Goal: Find specific page/section: Find specific page/section

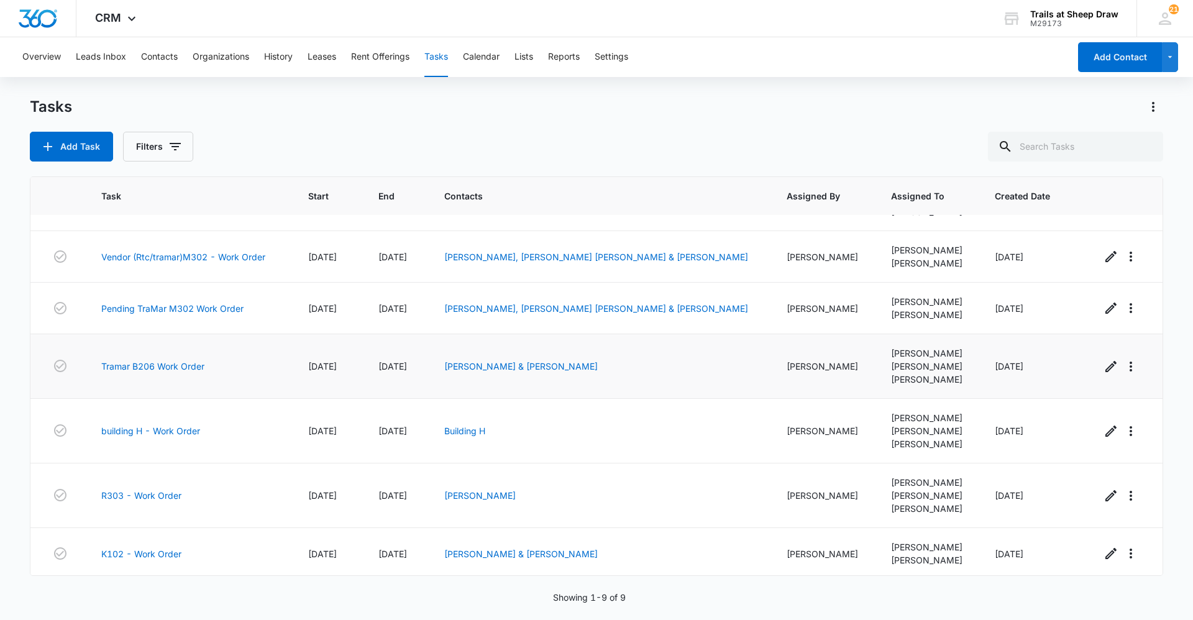
scroll to position [143, 0]
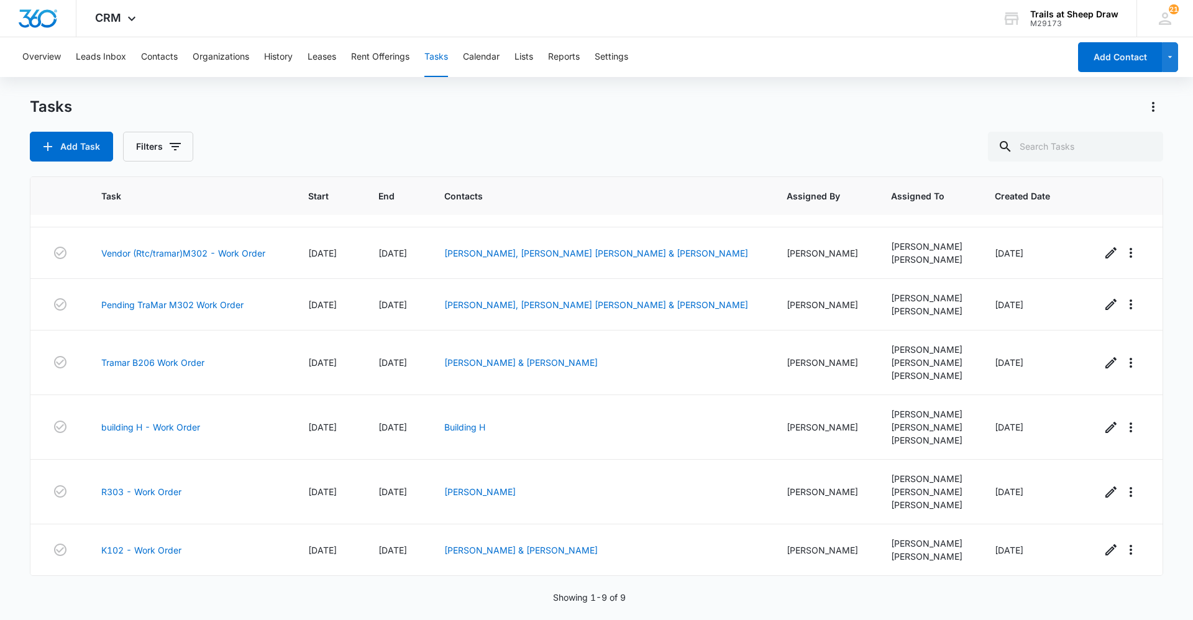
click at [444, 57] on button "Tasks" at bounding box center [436, 57] width 24 height 40
click at [1097, 142] on input "text" at bounding box center [1075, 147] width 175 height 30
type input "m102"
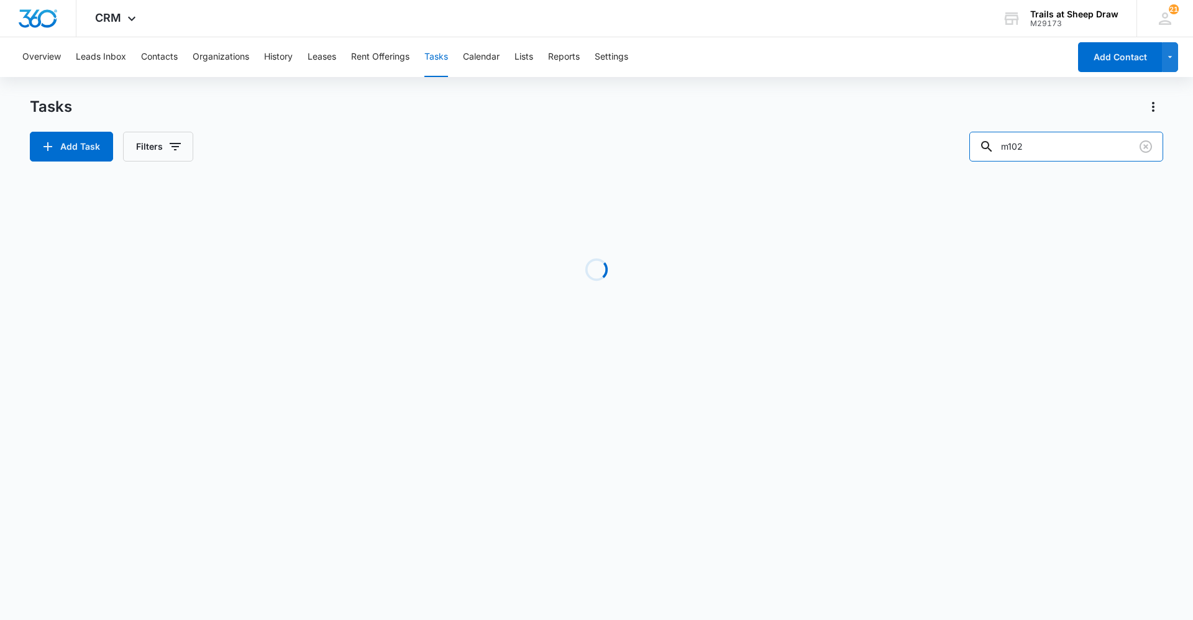
scroll to position [0, 0]
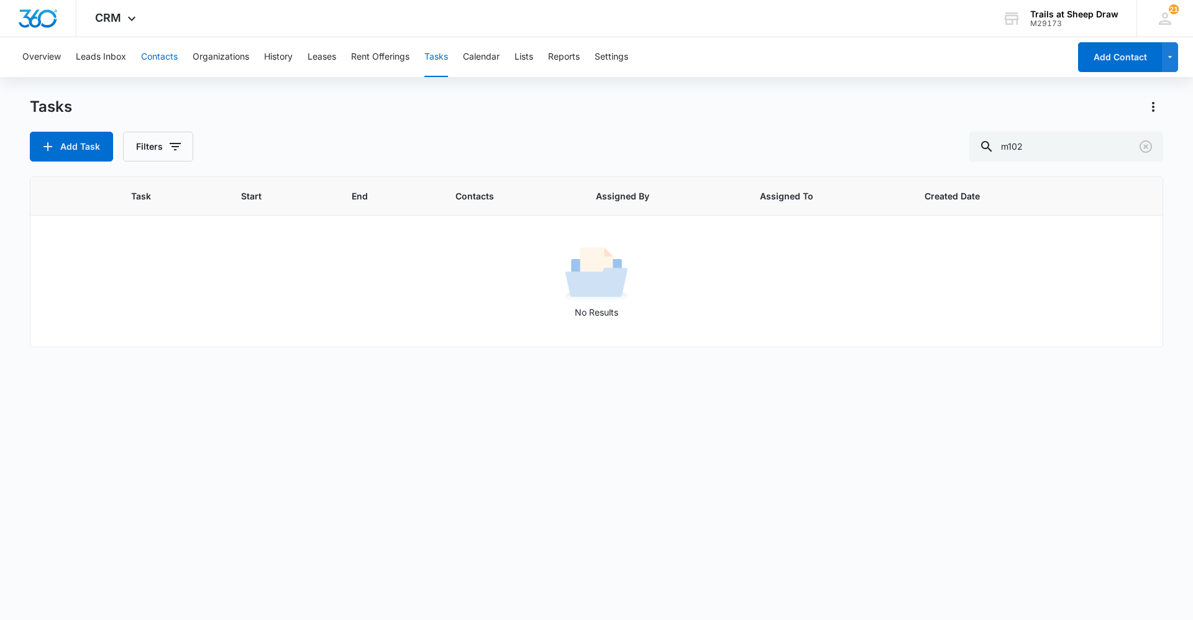
click at [167, 61] on button "Contacts" at bounding box center [159, 57] width 37 height 40
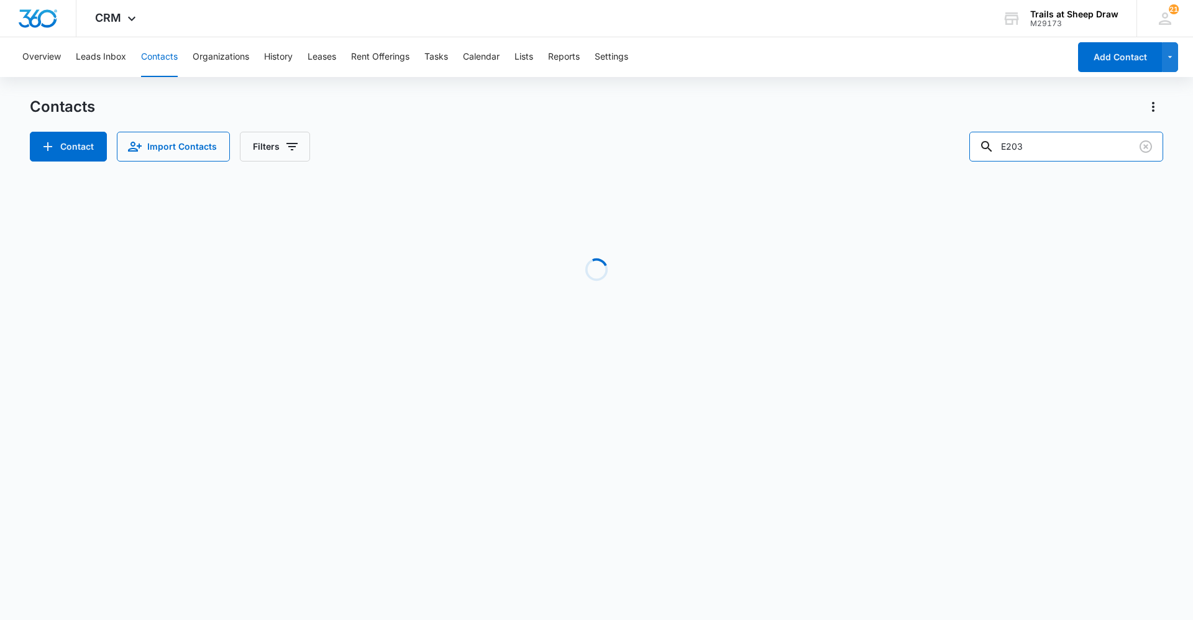
drag, startPoint x: 1061, startPoint y: 145, endPoint x: 948, endPoint y: 143, distance: 113.7
click at [948, 143] on div "Contact Import Contacts Filters E203" at bounding box center [596, 147] width 1133 height 30
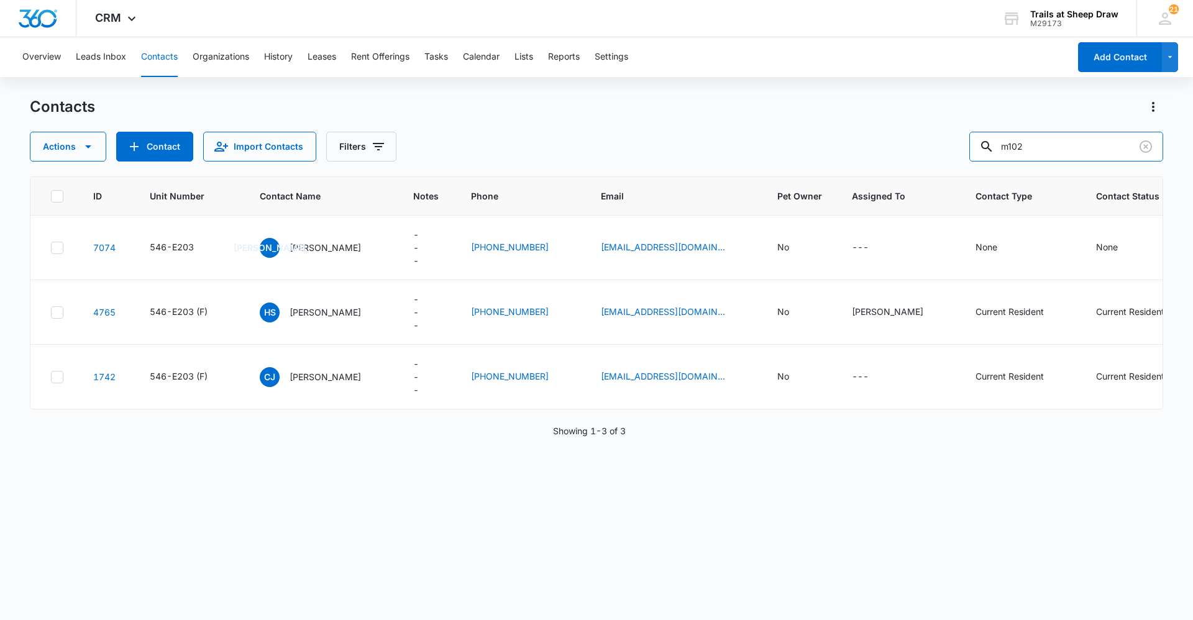
type input "m102"
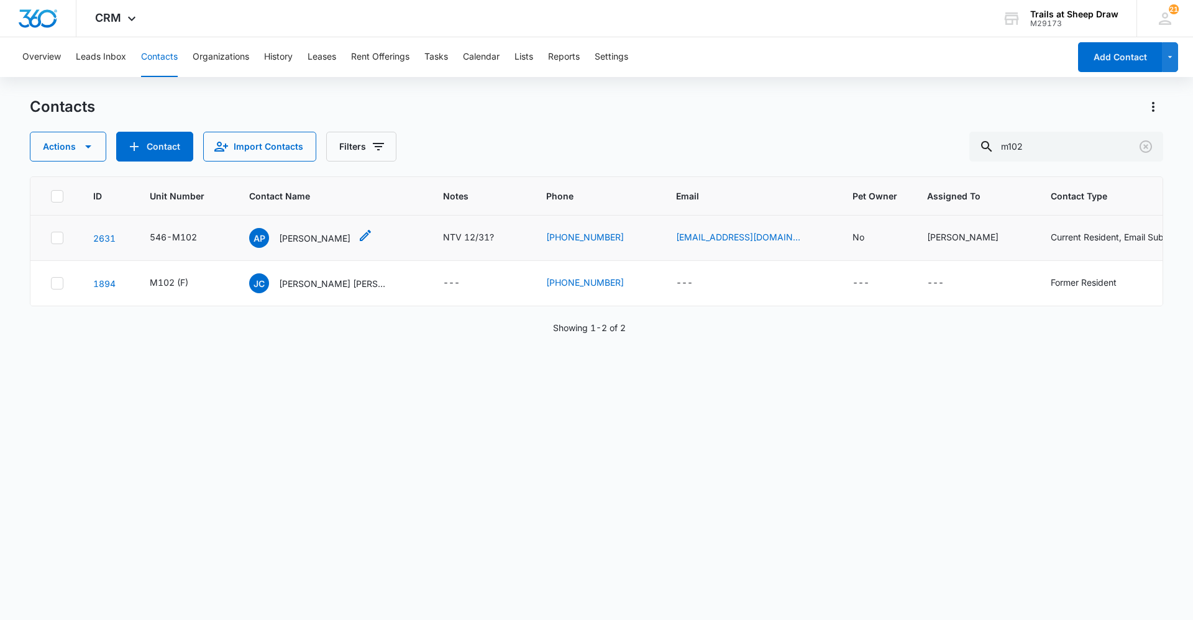
click at [343, 232] on p "[PERSON_NAME]" at bounding box center [314, 238] width 71 height 13
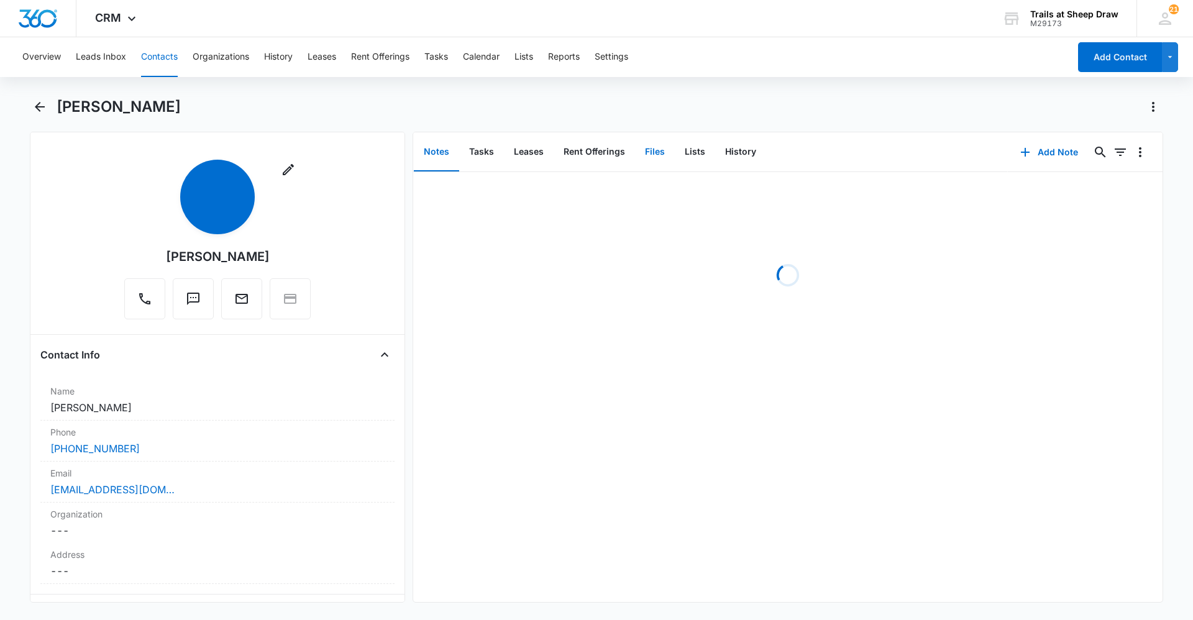
click at [649, 152] on button "Files" at bounding box center [655, 152] width 40 height 39
click at [469, 145] on button "Tasks" at bounding box center [481, 152] width 45 height 39
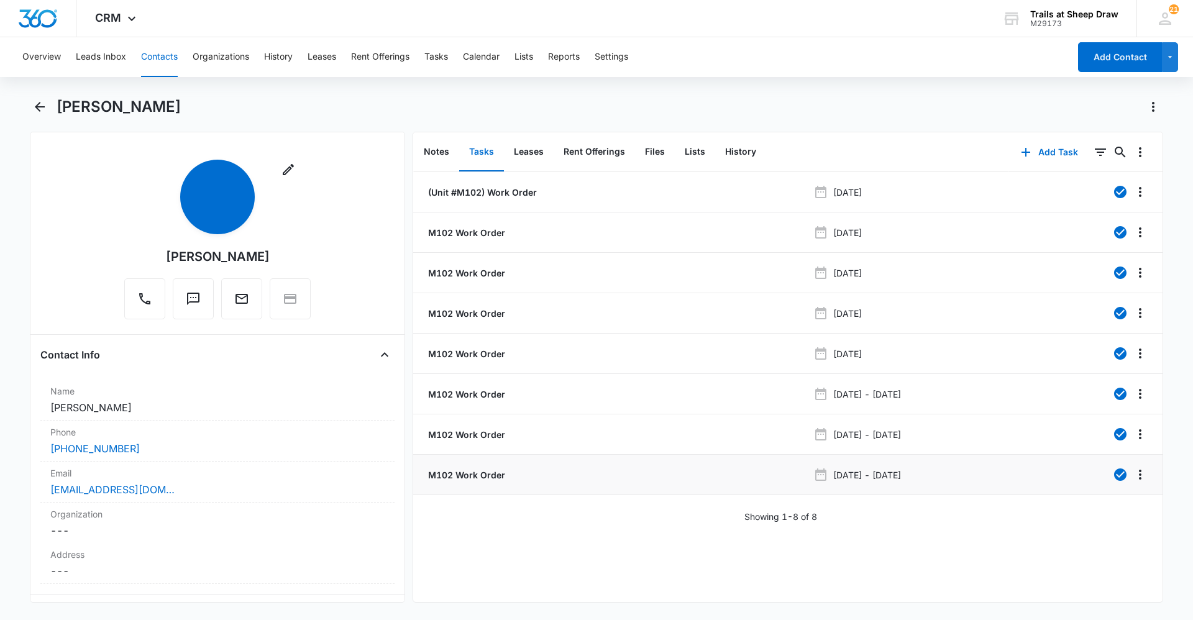
click at [498, 477] on p "M102 Work Order" at bounding box center [466, 475] width 80 height 13
